Goal: Information Seeking & Learning: Check status

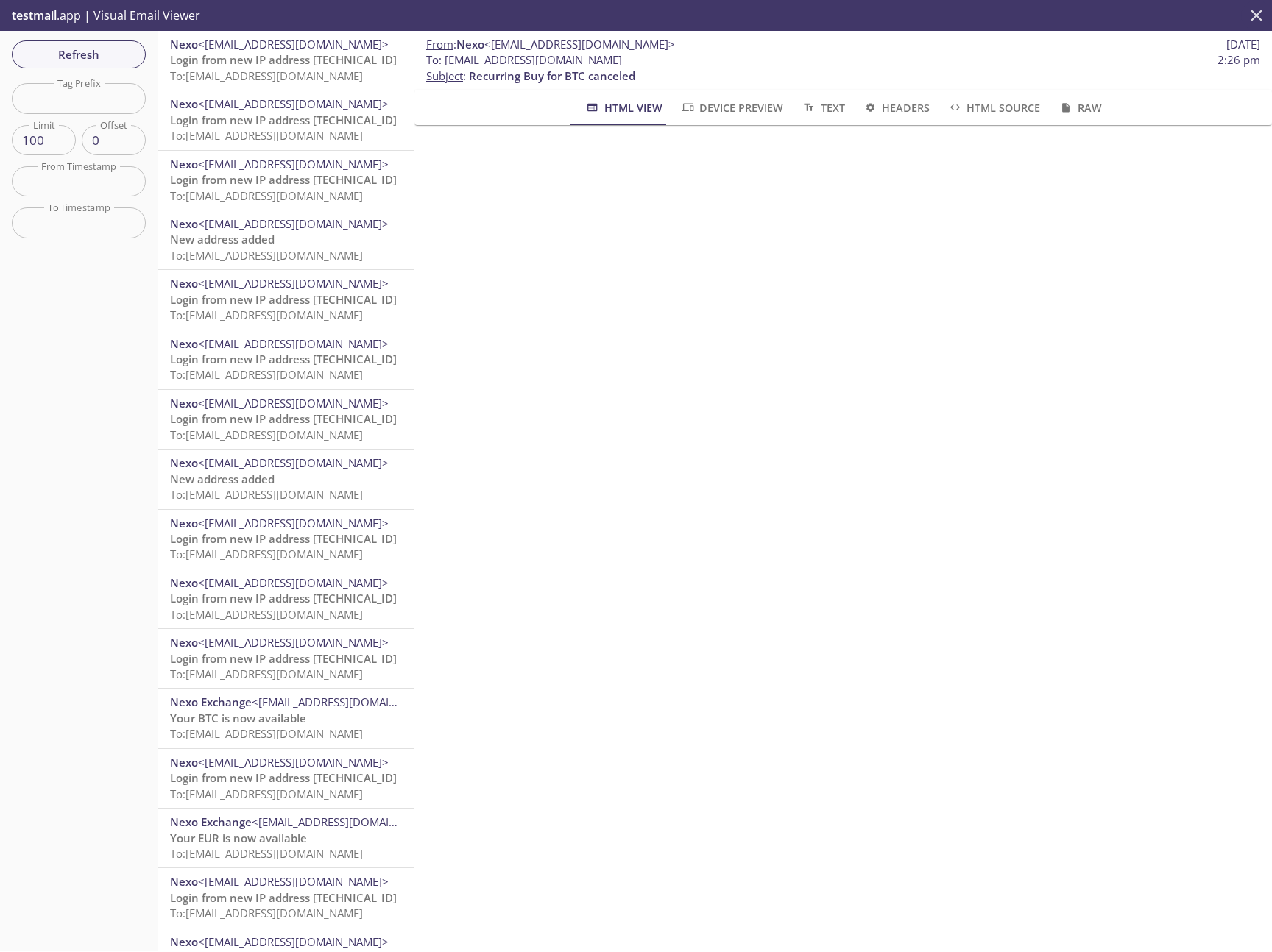
click at [1252, 16] on icon "close" at bounding box center [1256, 15] width 20 height 20
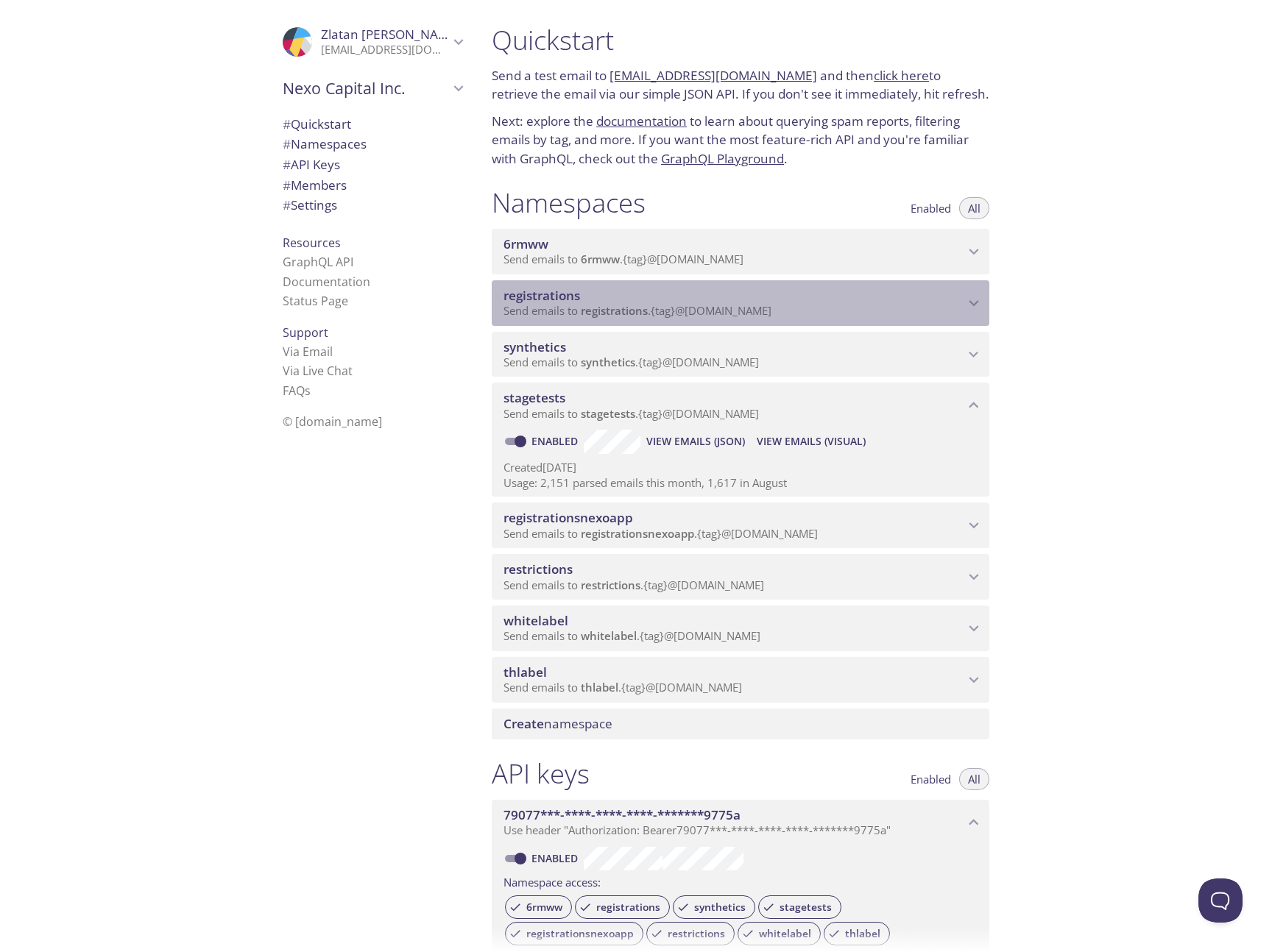
click at [898, 301] on span "registrations" at bounding box center [734, 295] width 461 height 16
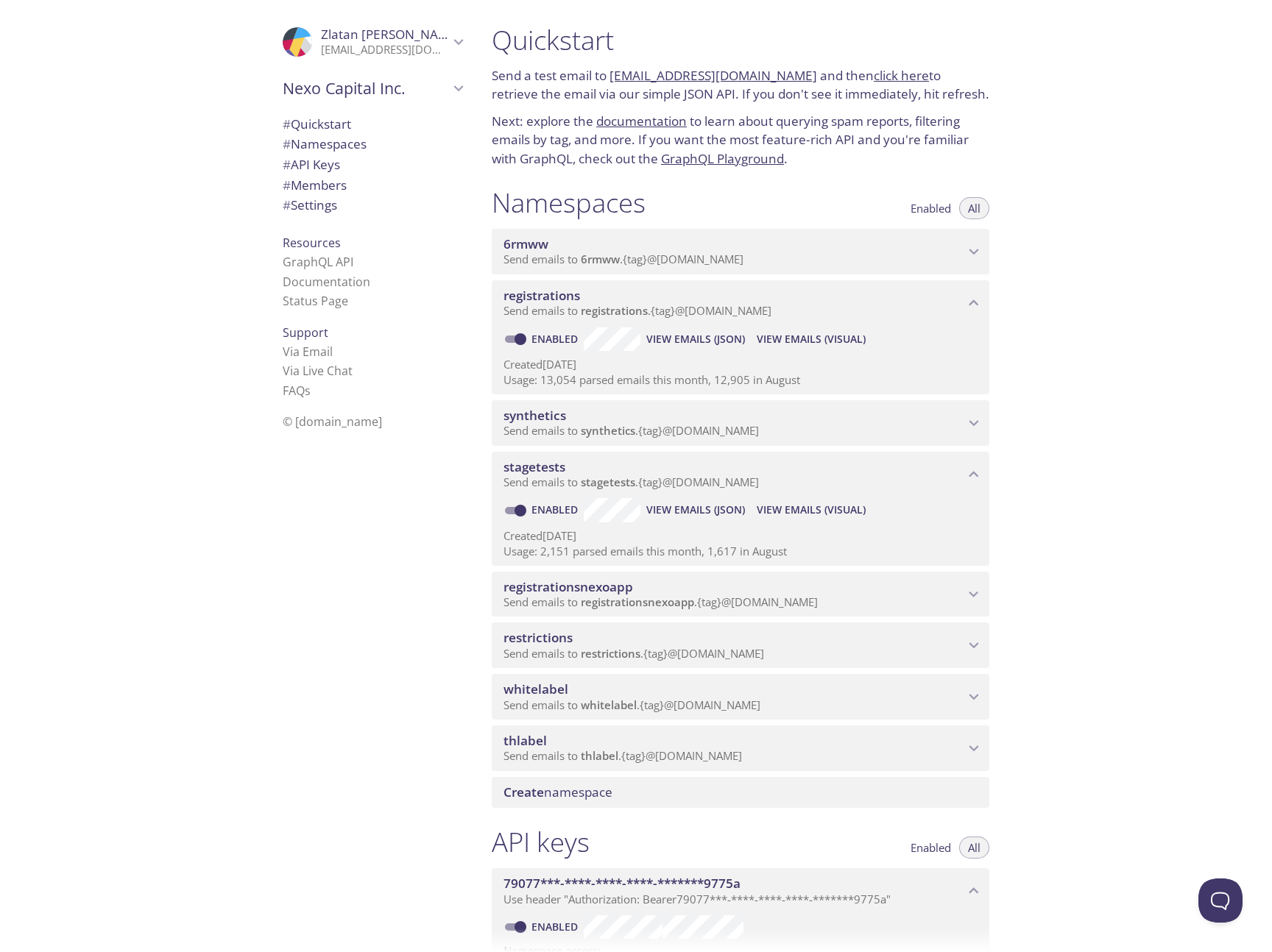
click at [805, 341] on span "View Emails (Visual)" at bounding box center [810, 339] width 109 height 18
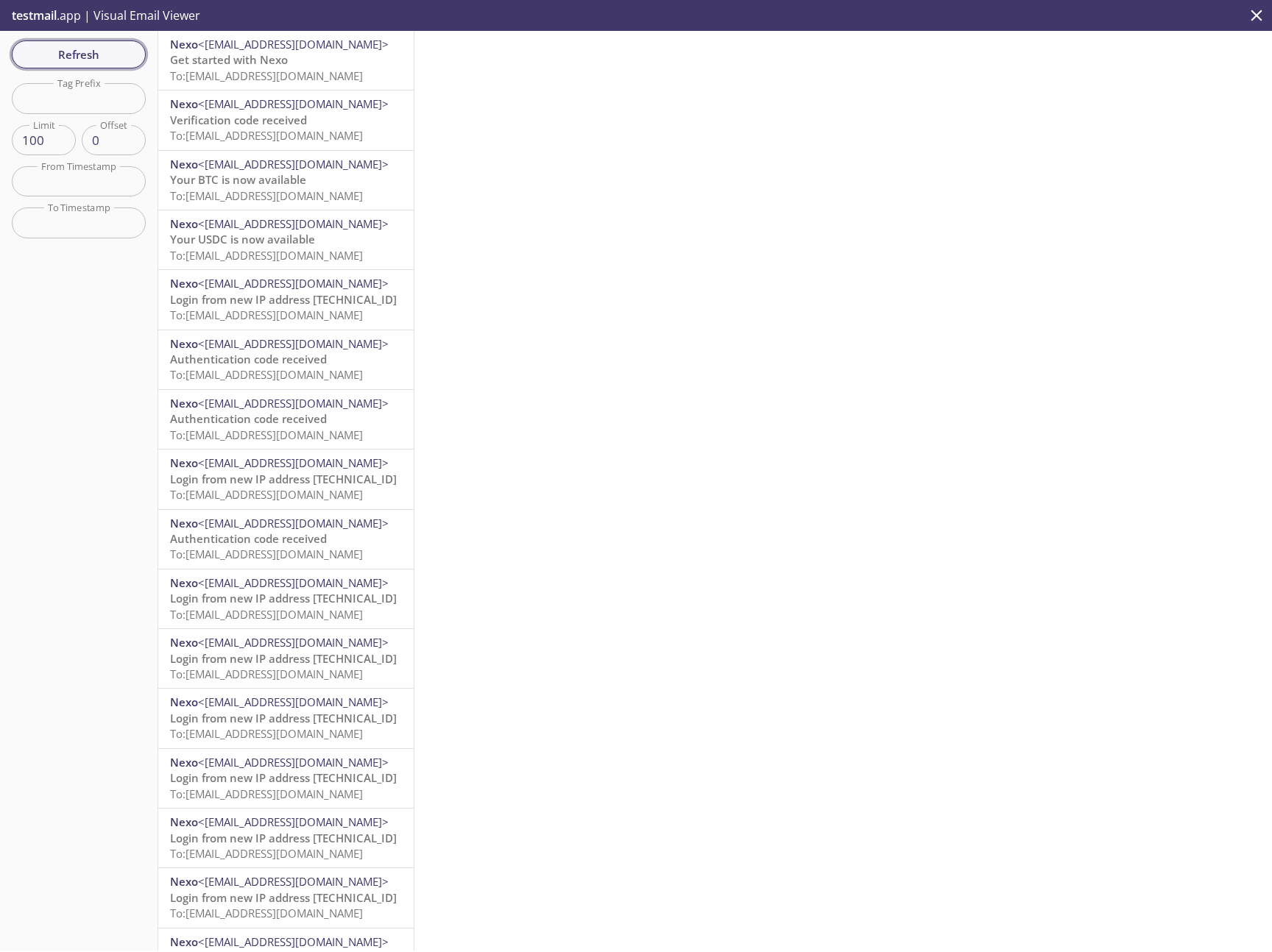
click at [103, 53] on span "Refresh" at bounding box center [78, 54] width 111 height 20
click at [649, 214] on div at bounding box center [843, 490] width 858 height 919
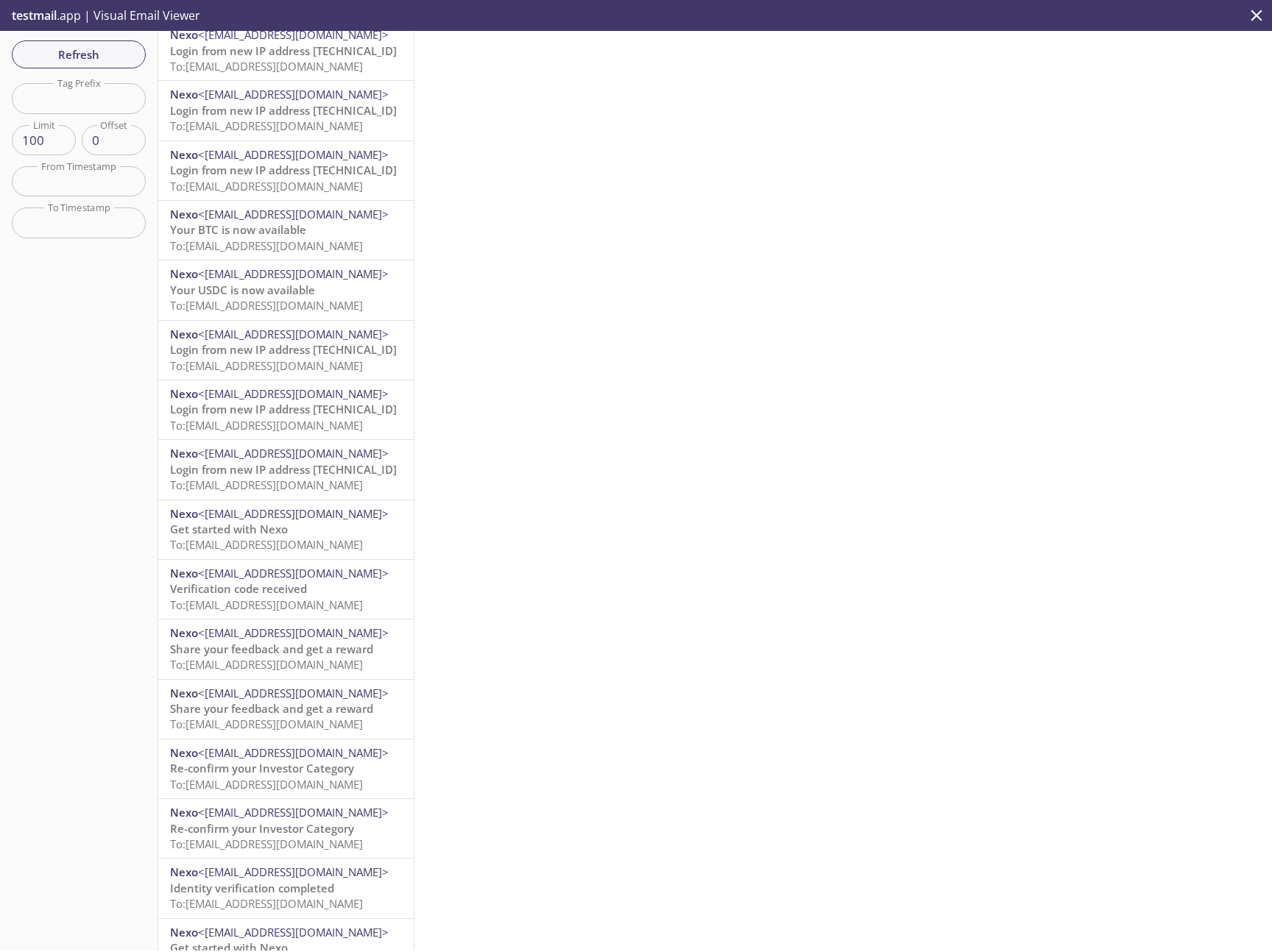
click at [282, 460] on span "<[EMAIL_ADDRESS][DOMAIN_NAME]>" at bounding box center [293, 453] width 190 height 15
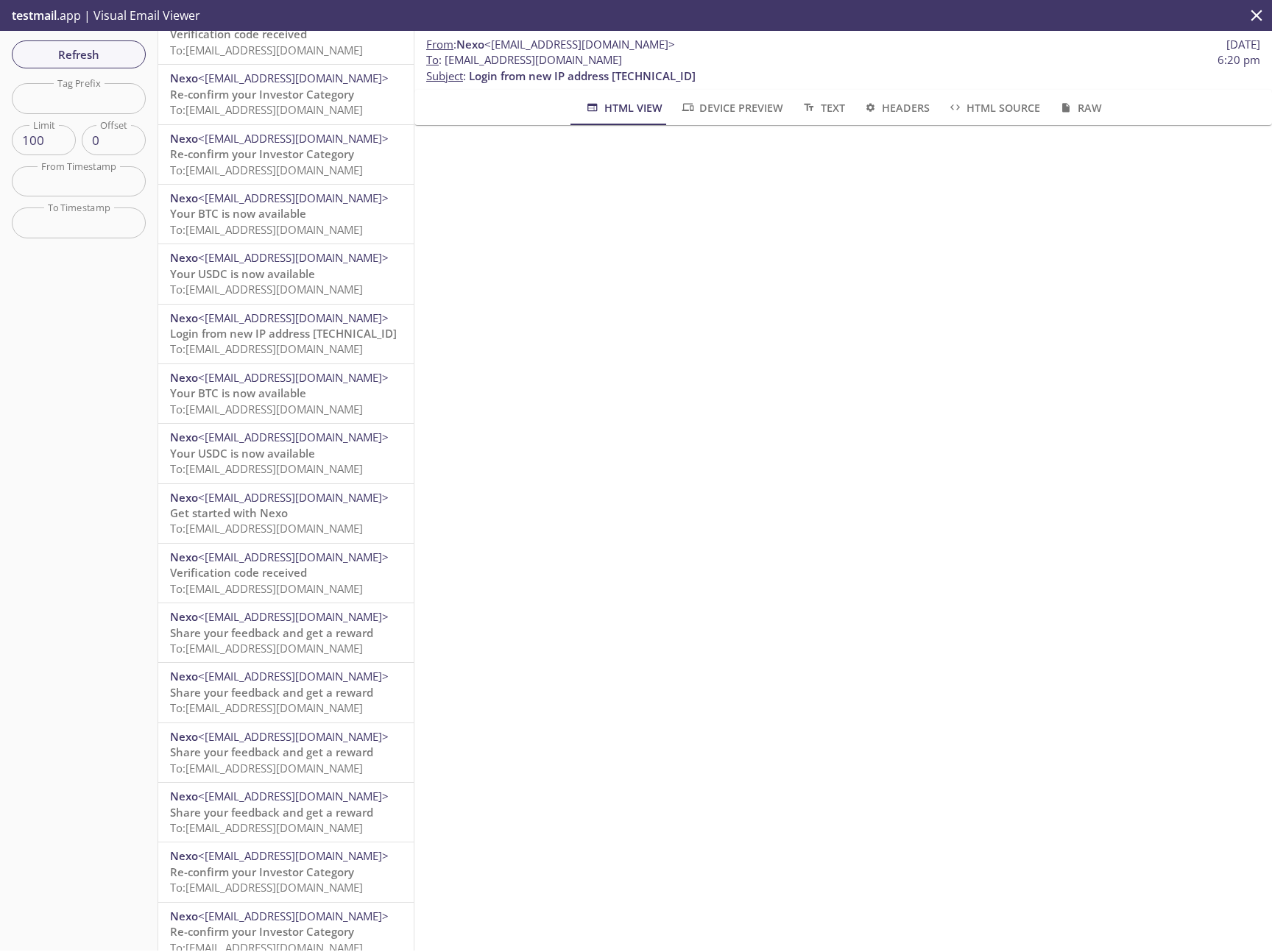
scroll to position [2747, 0]
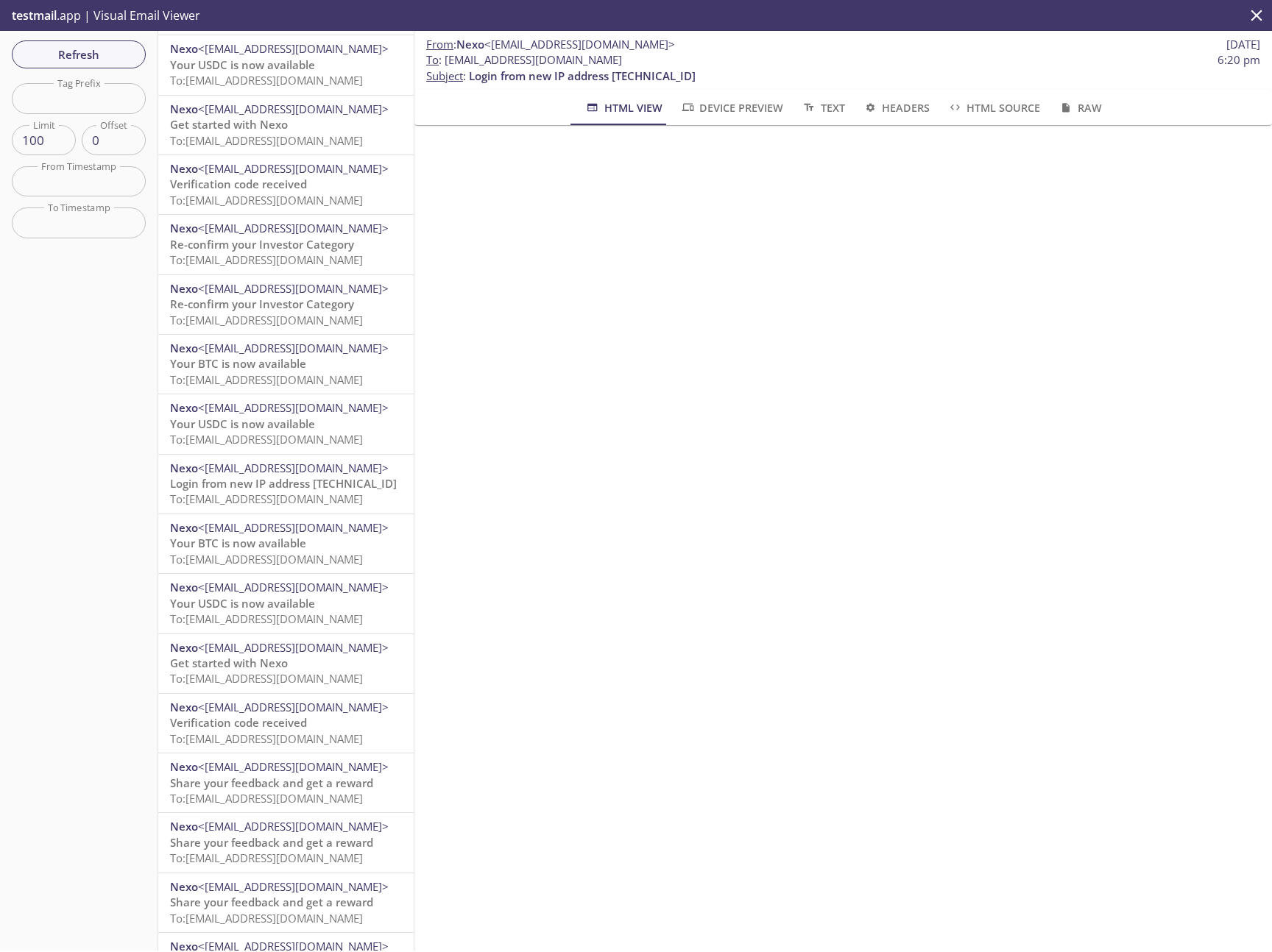
click at [270, 497] on span "To: [EMAIL_ADDRESS][DOMAIN_NAME]" at bounding box center [267, 499] width 193 height 15
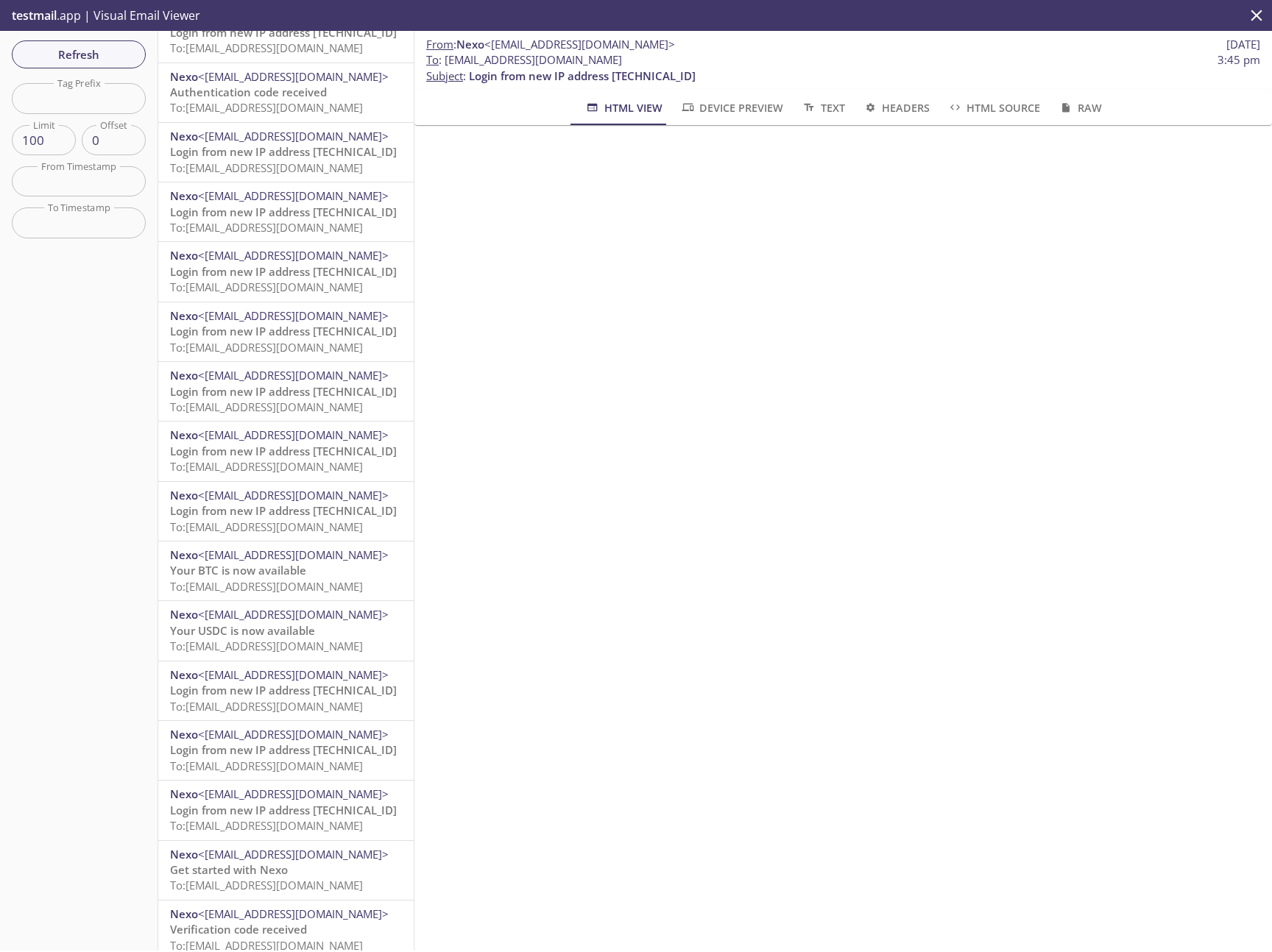
scroll to position [446, 0]
click at [282, 801] on span "<[EMAIL_ADDRESS][DOMAIN_NAME]>" at bounding box center [293, 795] width 190 height 15
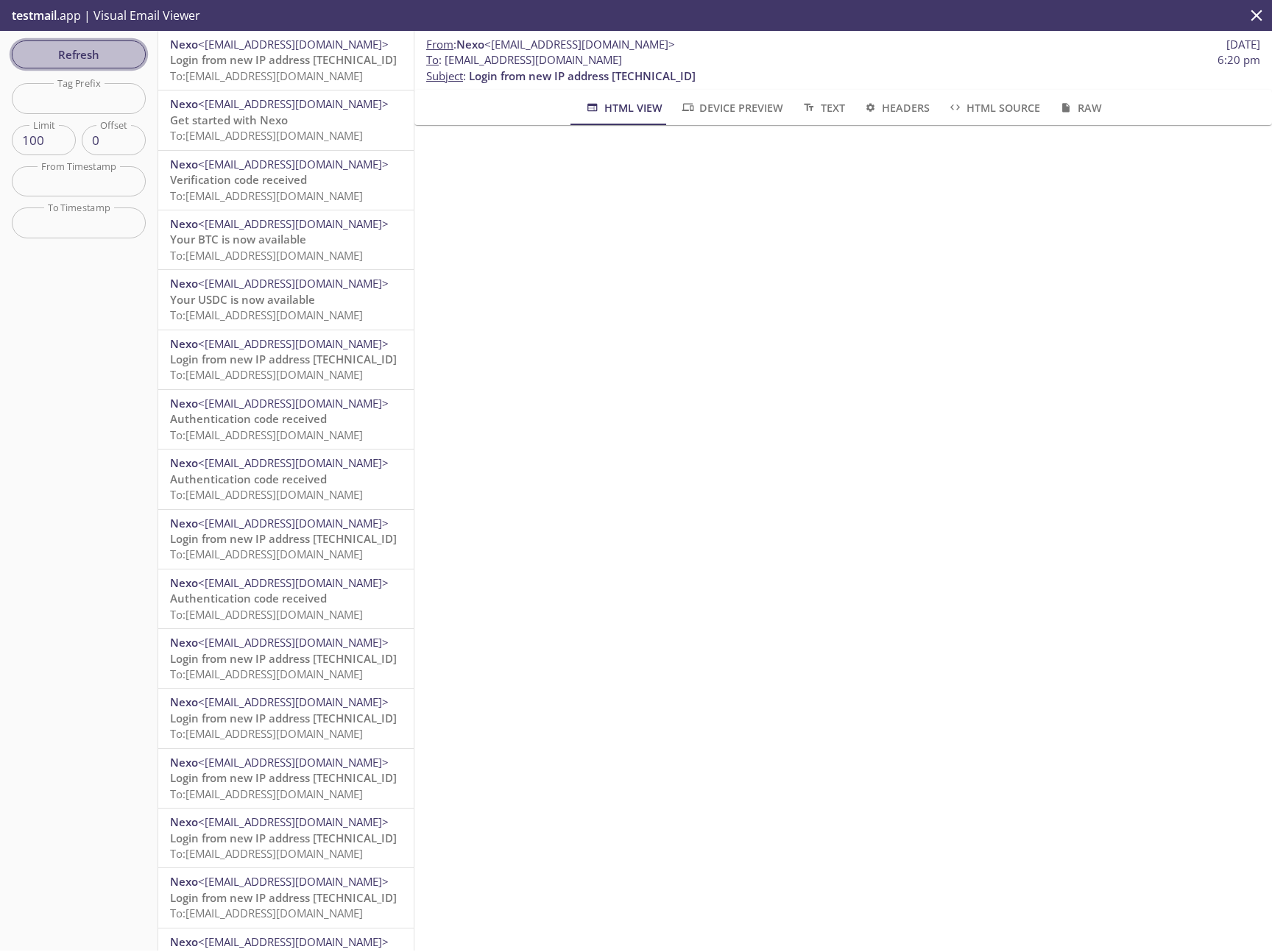
click at [66, 54] on span "Refresh" at bounding box center [78, 54] width 111 height 20
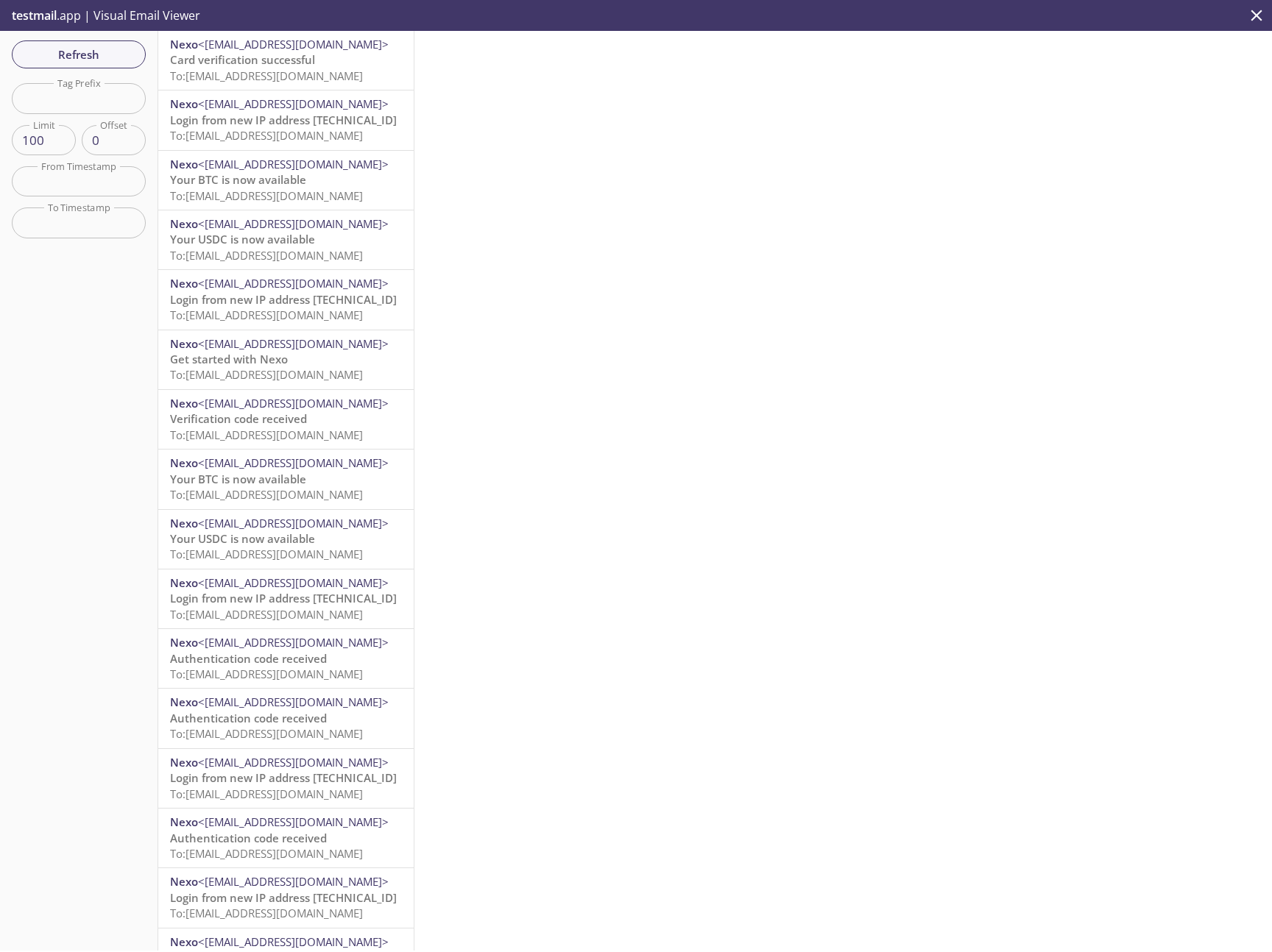
click at [268, 53] on span "Card verification successful" at bounding box center [243, 59] width 145 height 15
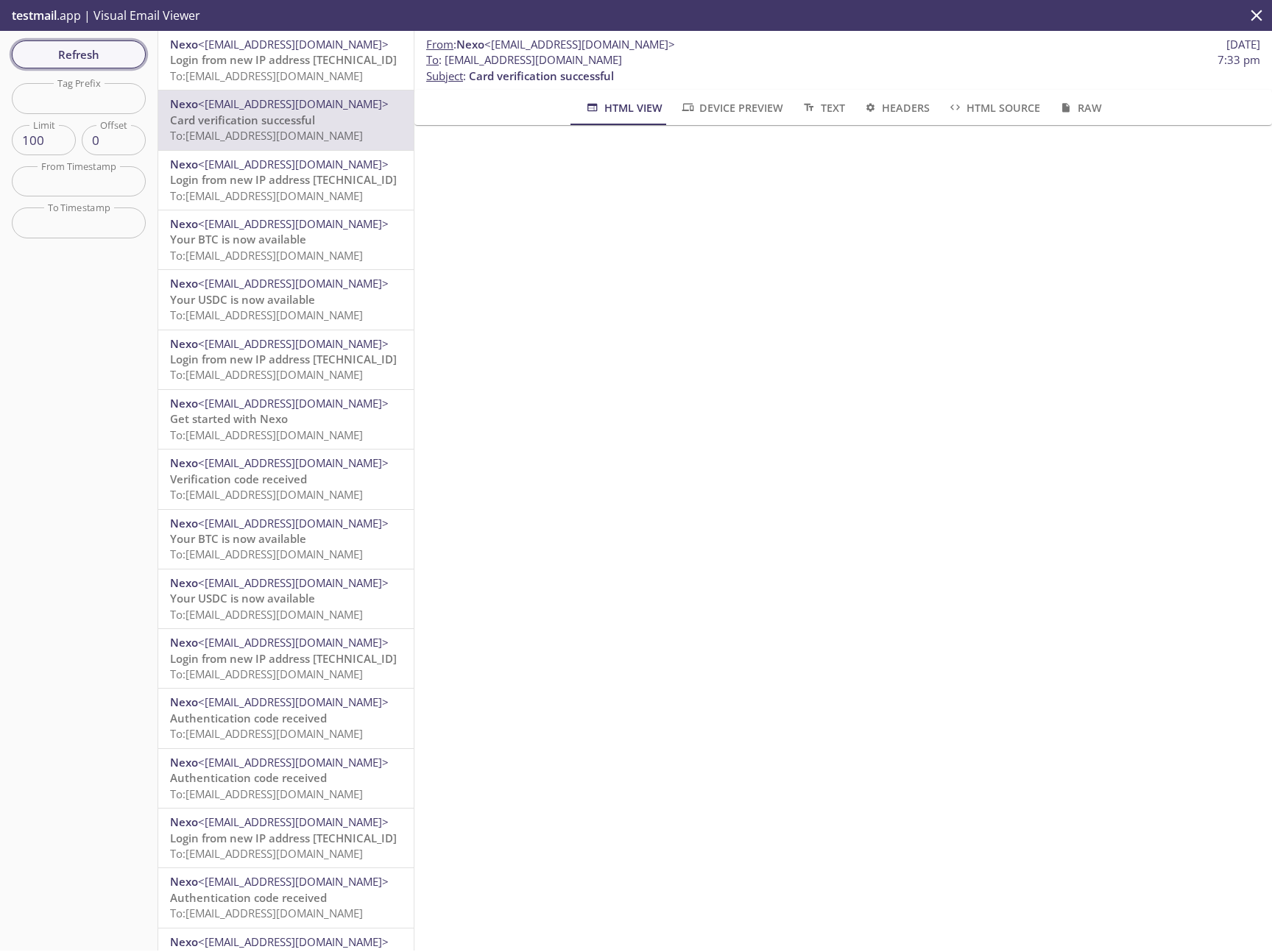
click at [64, 54] on span "Refresh" at bounding box center [78, 54] width 111 height 20
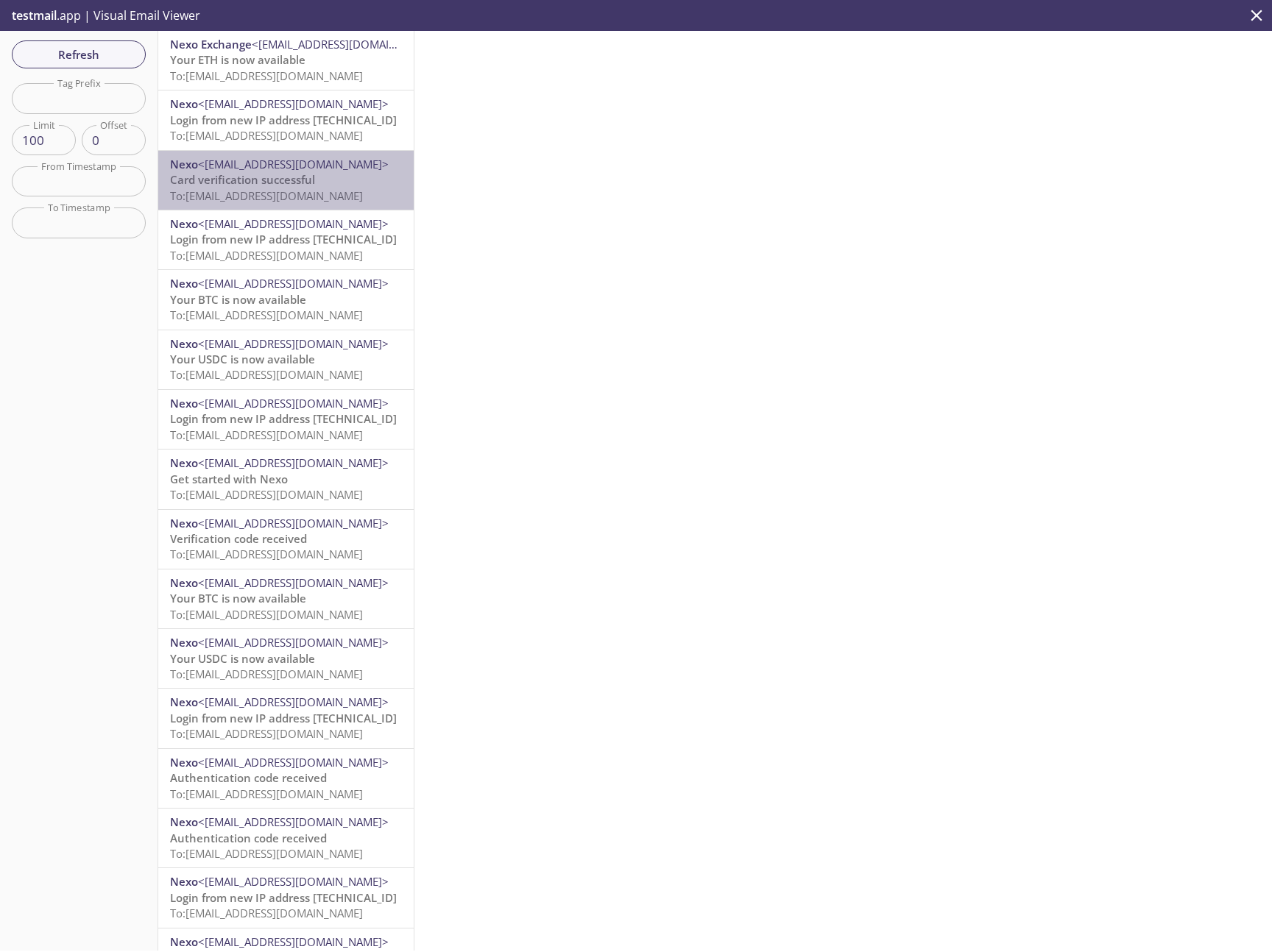
click at [322, 177] on p "Card verification successful To: [EMAIL_ADDRESS][DOMAIN_NAME]" at bounding box center [286, 188] width 232 height 32
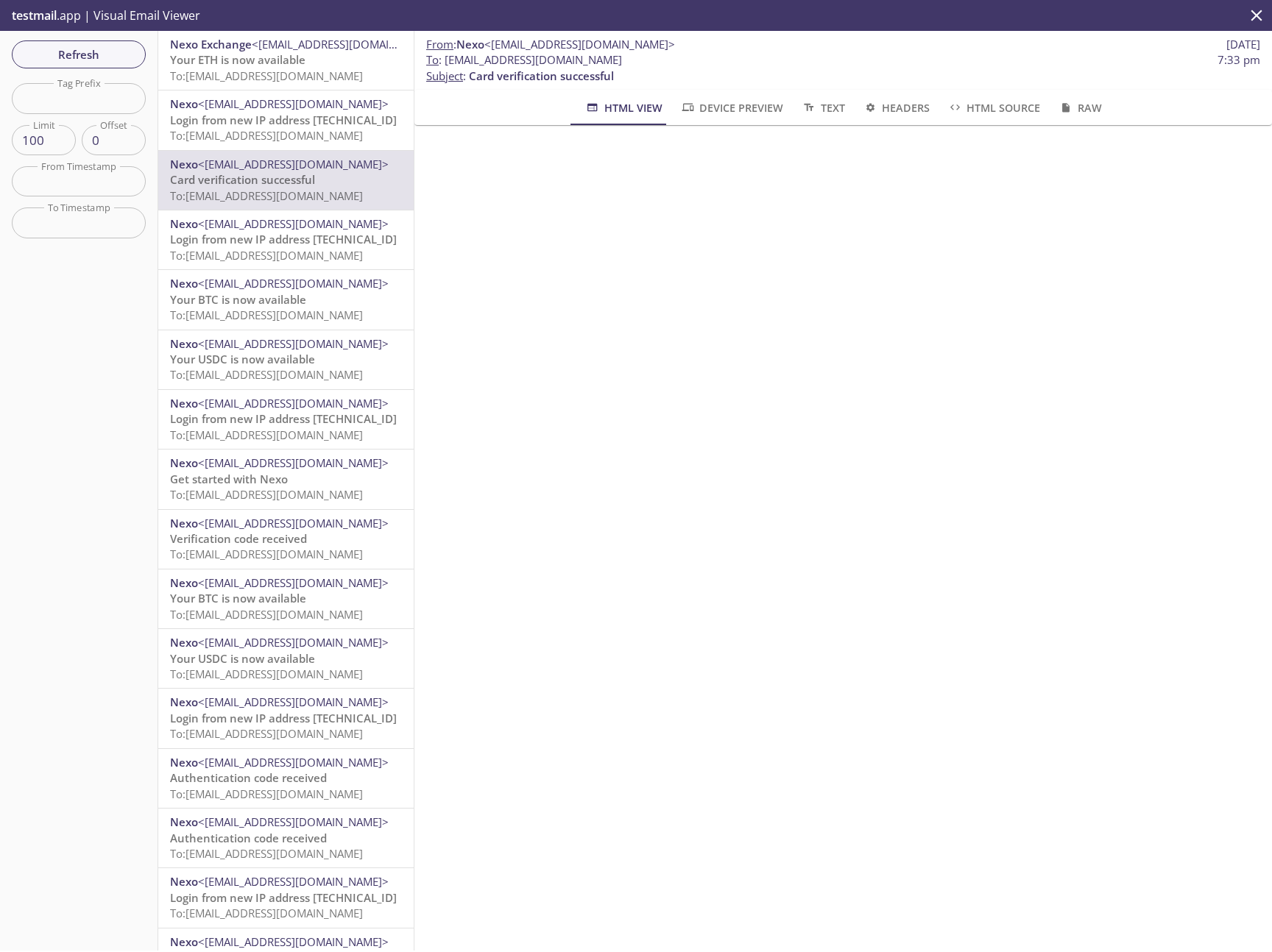
drag, startPoint x: 673, startPoint y: 60, endPoint x: 446, endPoint y: 62, distance: 227.0
click at [446, 62] on span "To : [EMAIL_ADDRESS][DOMAIN_NAME] 7:33 pm" at bounding box center [844, 59] width 834 height 16
click at [76, 47] on span "Refresh" at bounding box center [78, 54] width 111 height 20
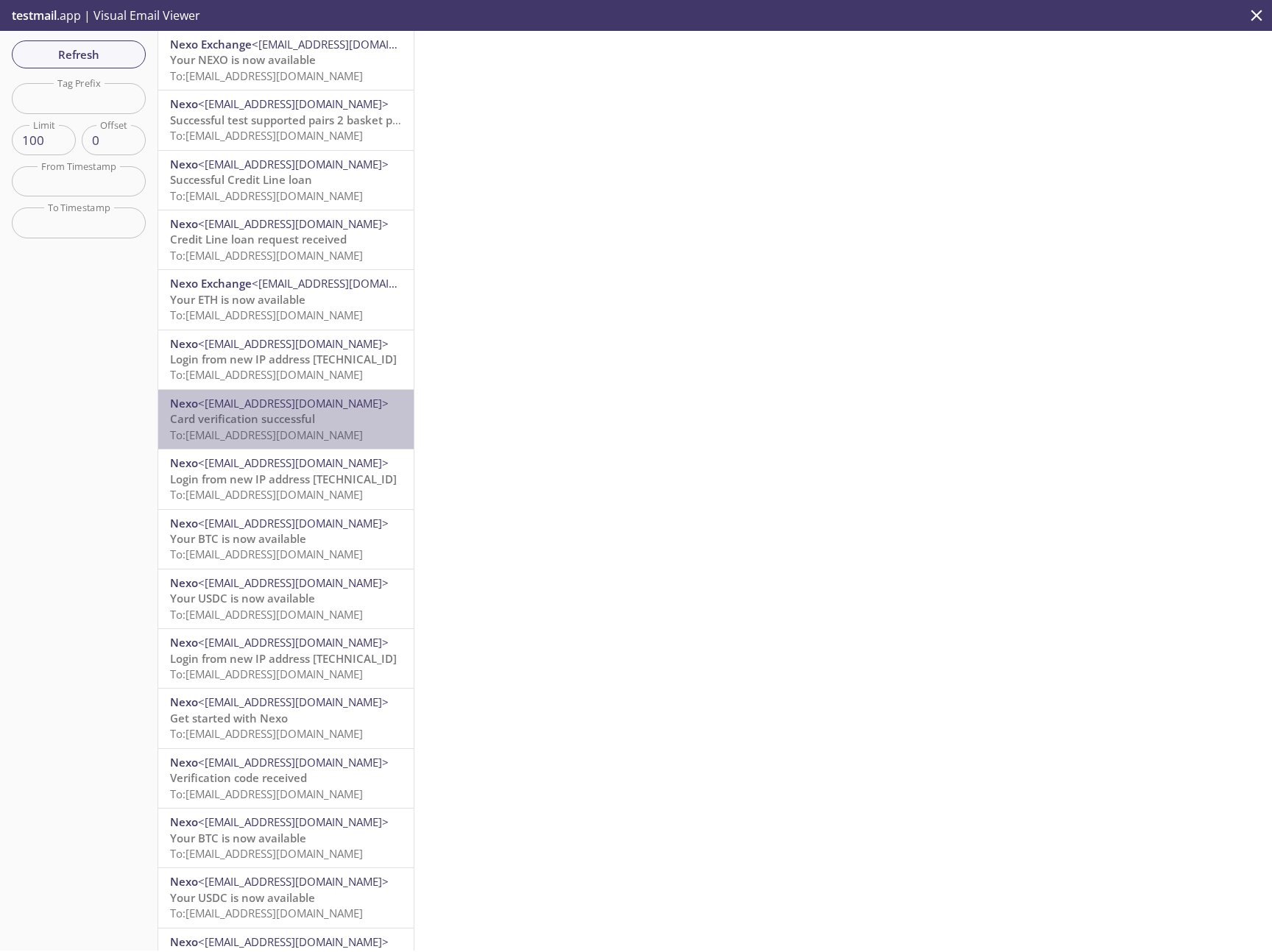
click at [323, 402] on span "<[EMAIL_ADDRESS][DOMAIN_NAME]>" at bounding box center [293, 403] width 190 height 15
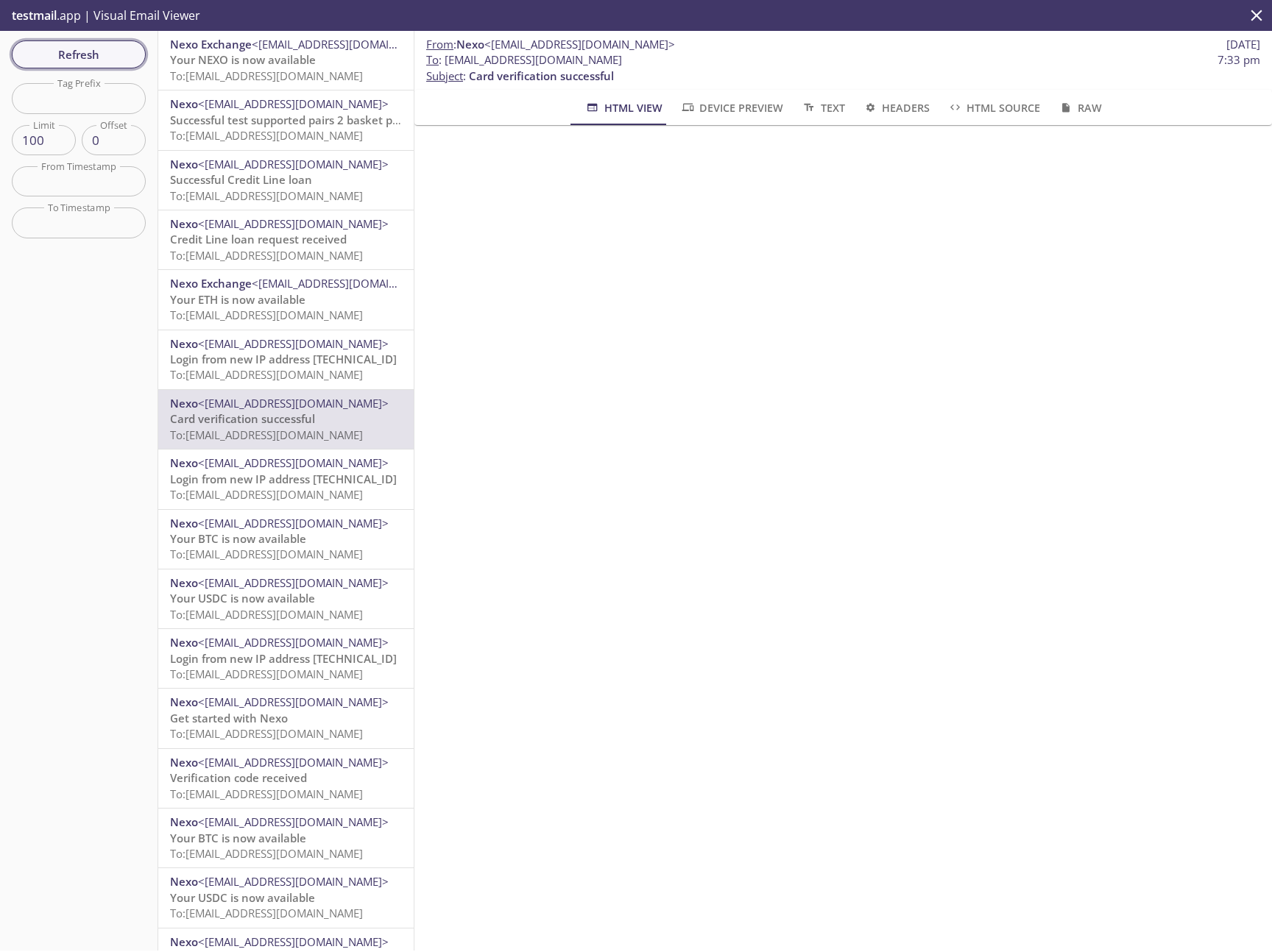
click at [59, 53] on span "Refresh" at bounding box center [78, 54] width 111 height 20
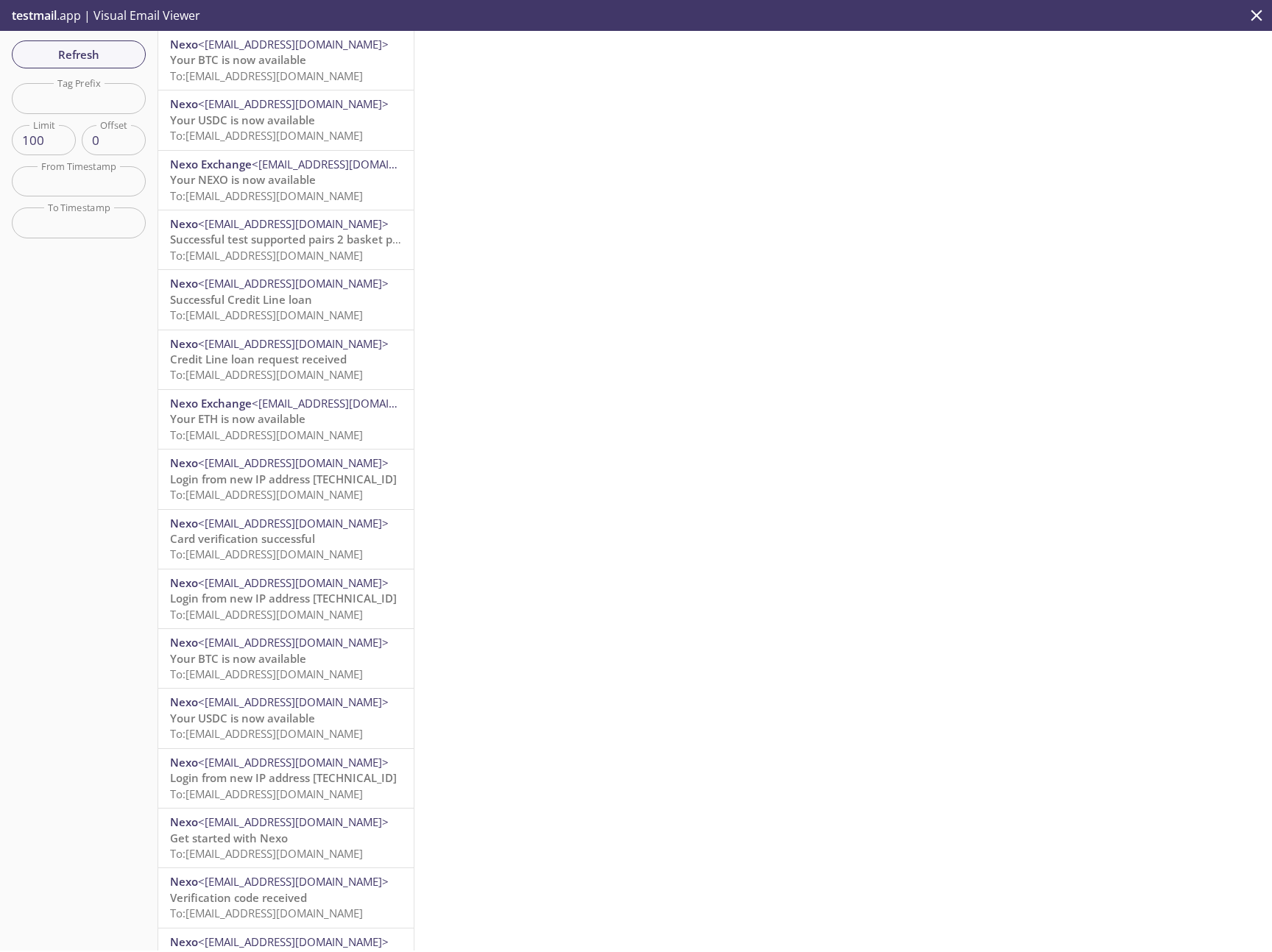
click at [84, 37] on div "Refresh Filters Tag Prefix Tag Prefix Limit 100 Limit Offset 0 Offset From Time…" at bounding box center [79, 490] width 158 height 919
click at [85, 46] on span "Refresh" at bounding box center [78, 54] width 111 height 20
click at [55, 55] on span "Refresh" at bounding box center [78, 54] width 111 height 20
click at [89, 45] on span "Refresh" at bounding box center [78, 54] width 111 height 20
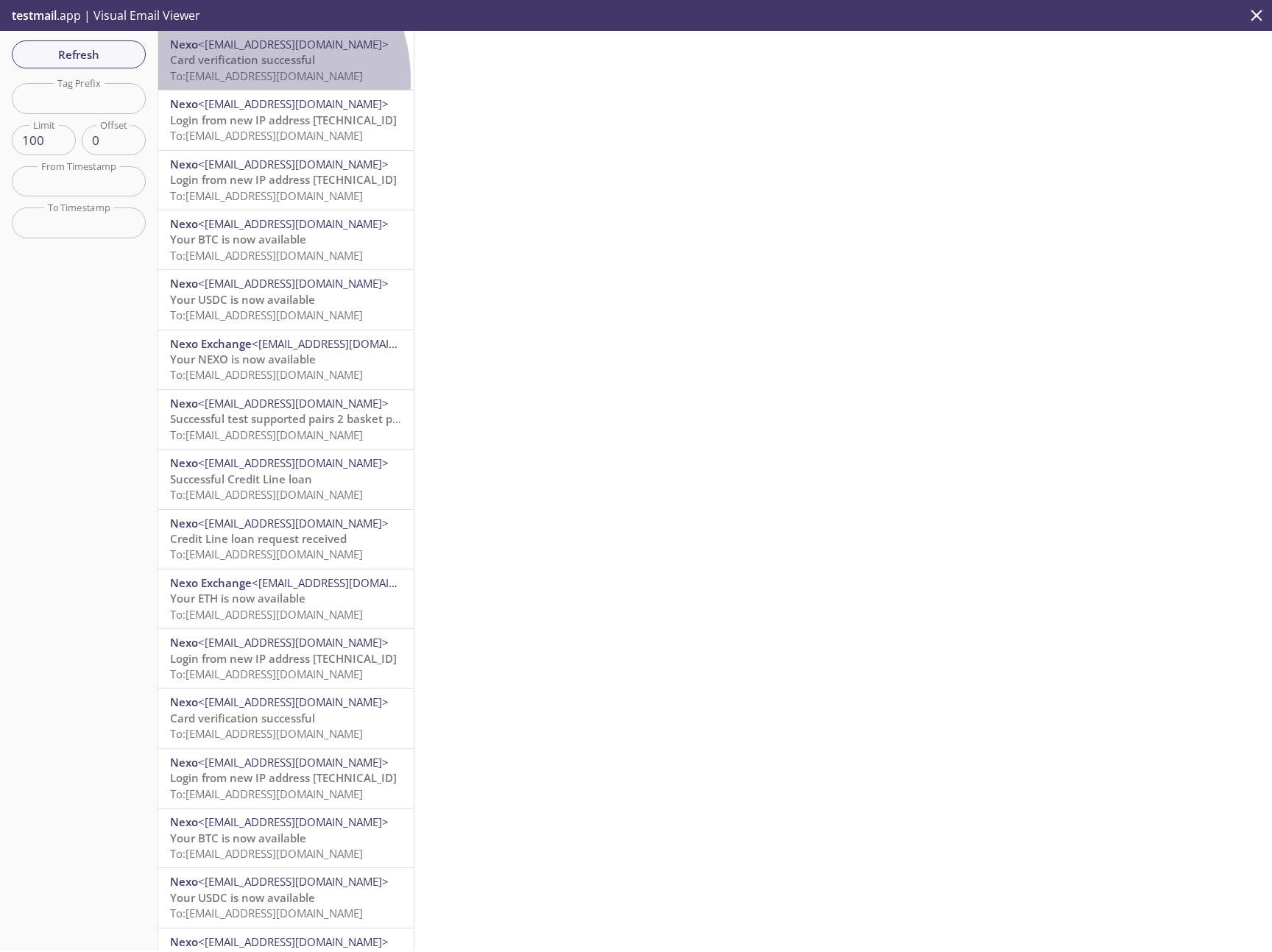
click at [235, 80] on span "To: [EMAIL_ADDRESS][DOMAIN_NAME]" at bounding box center [267, 76] width 193 height 15
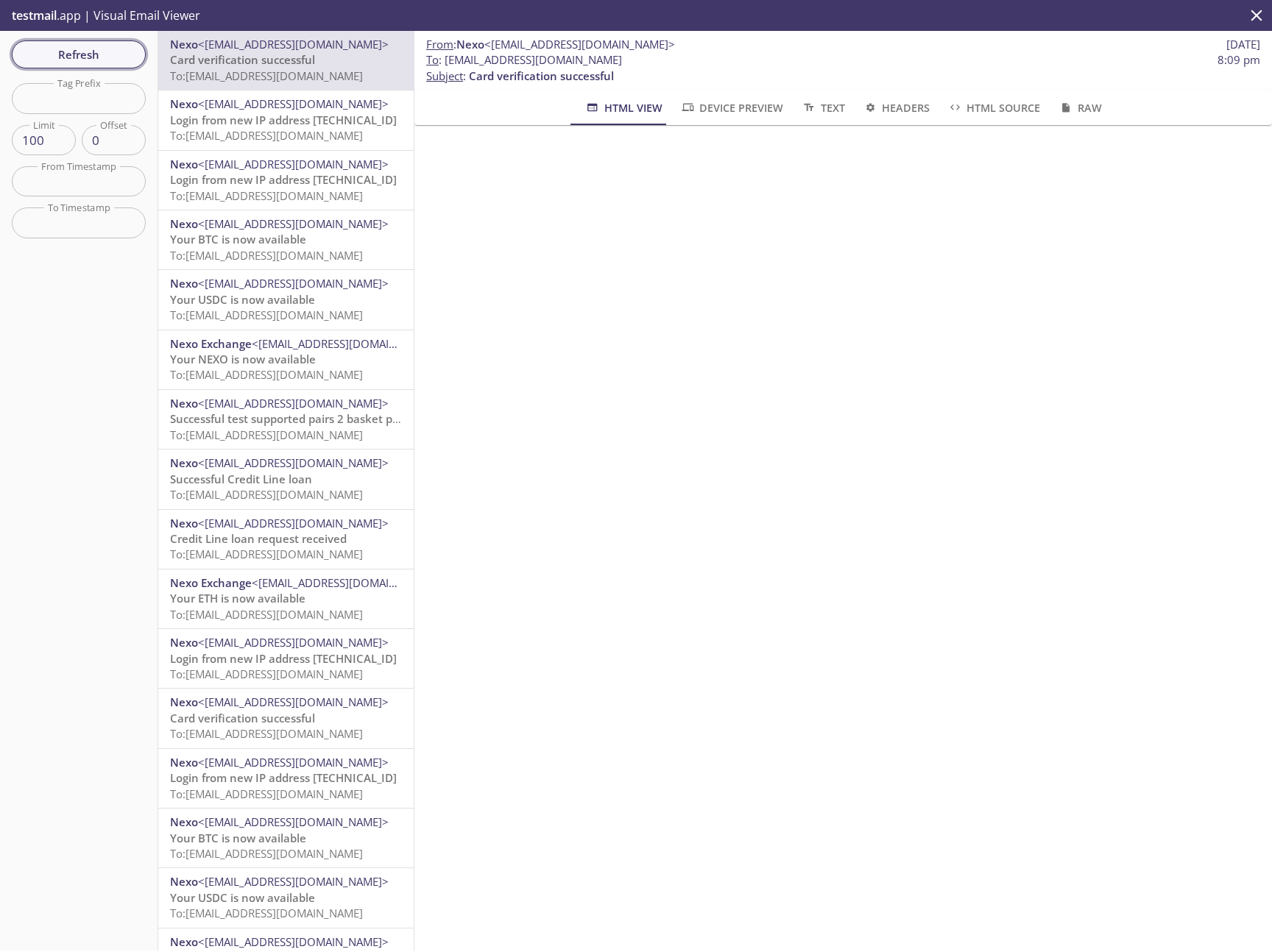
click at [72, 57] on span "Refresh" at bounding box center [78, 54] width 111 height 20
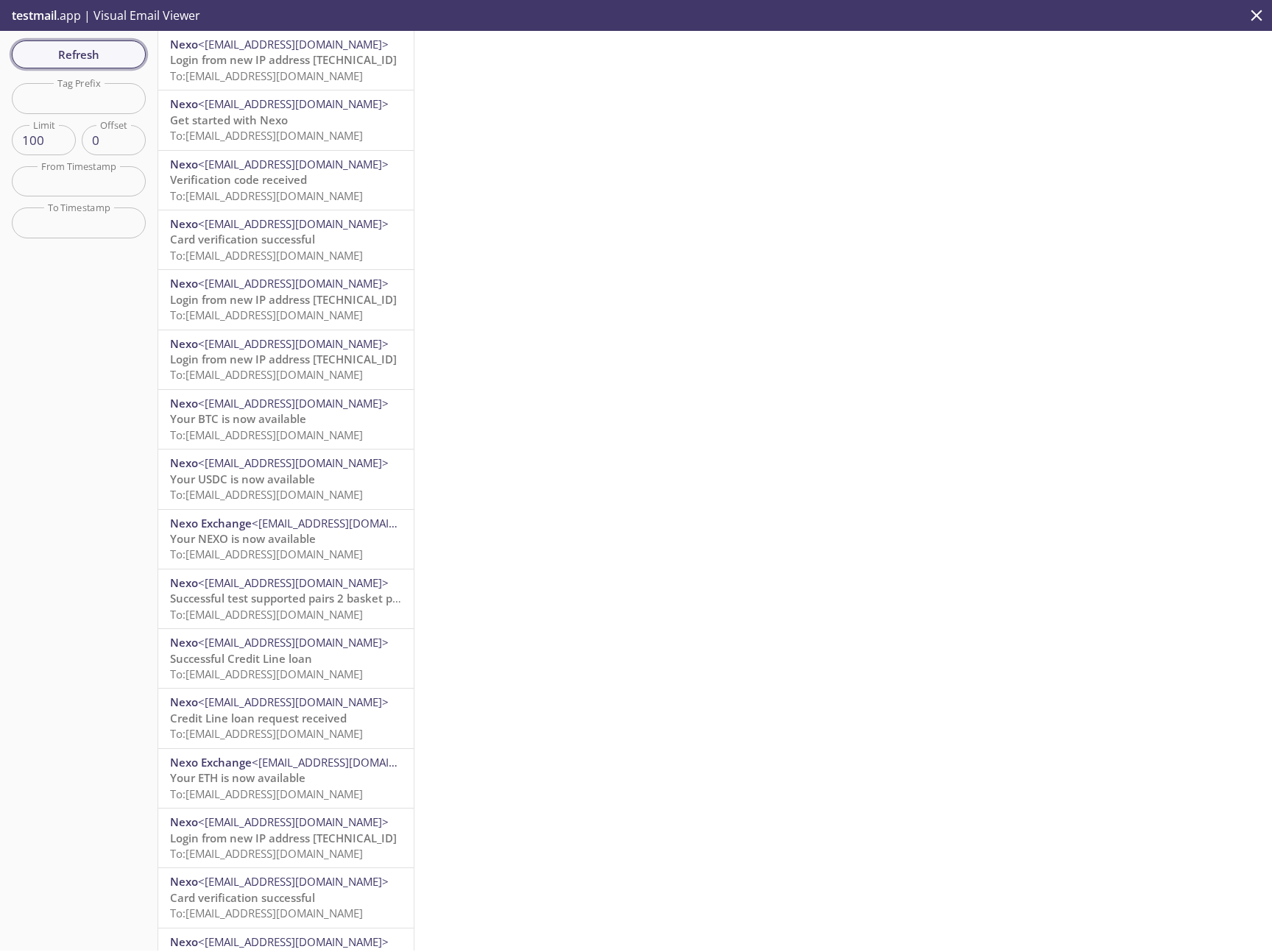
click at [75, 56] on span "Refresh" at bounding box center [78, 54] width 111 height 20
click at [301, 237] on span "Card verification successful" at bounding box center [243, 240] width 145 height 15
